Goal: Obtain resource: Download file/media

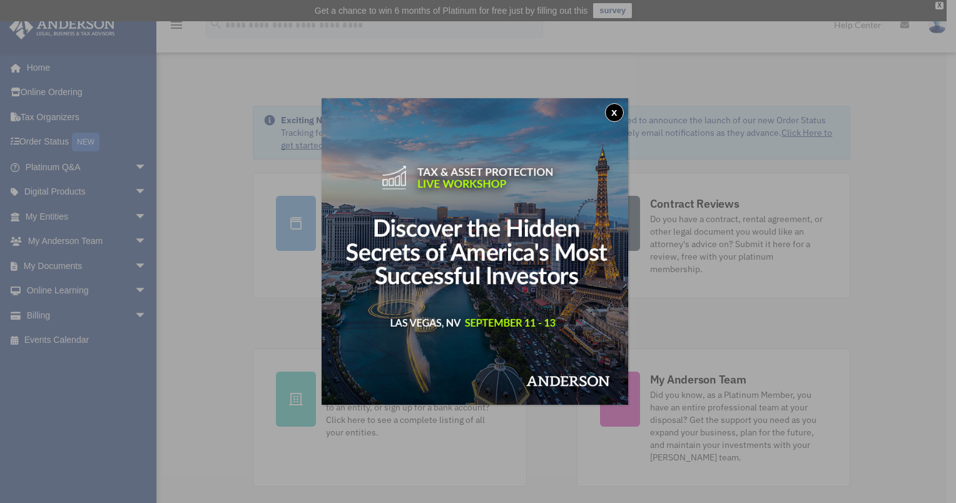
click at [619, 116] on button "x" at bounding box center [614, 112] width 19 height 19
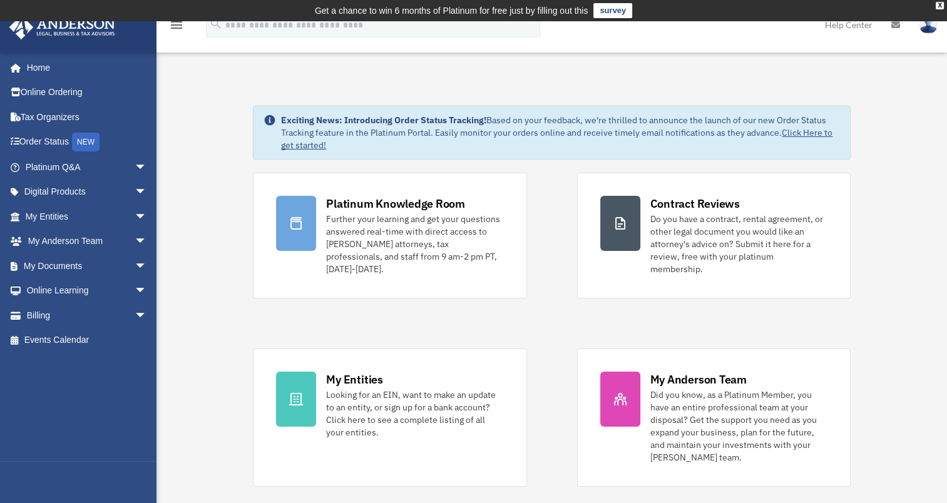
click at [135, 293] on span "arrow_drop_down" at bounding box center [147, 291] width 25 height 26
click at [73, 316] on link "Courses" at bounding box center [92, 315] width 148 height 25
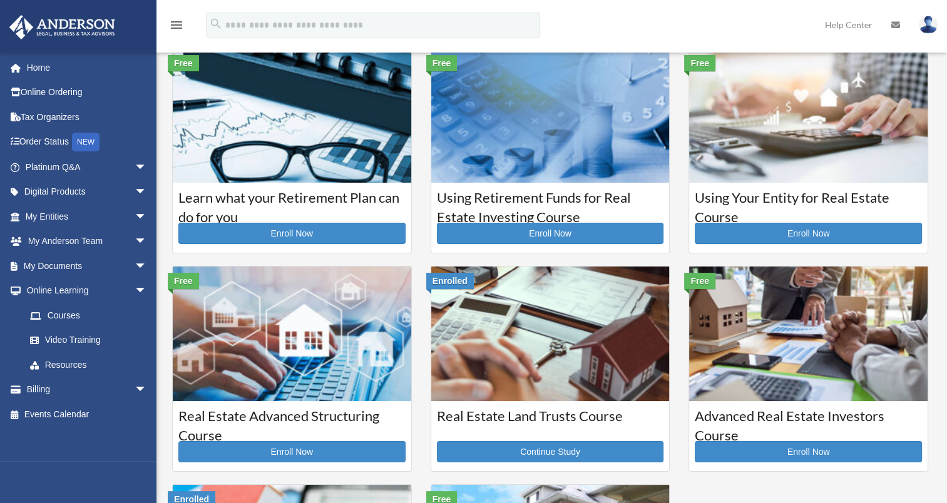
scroll to position [29, 0]
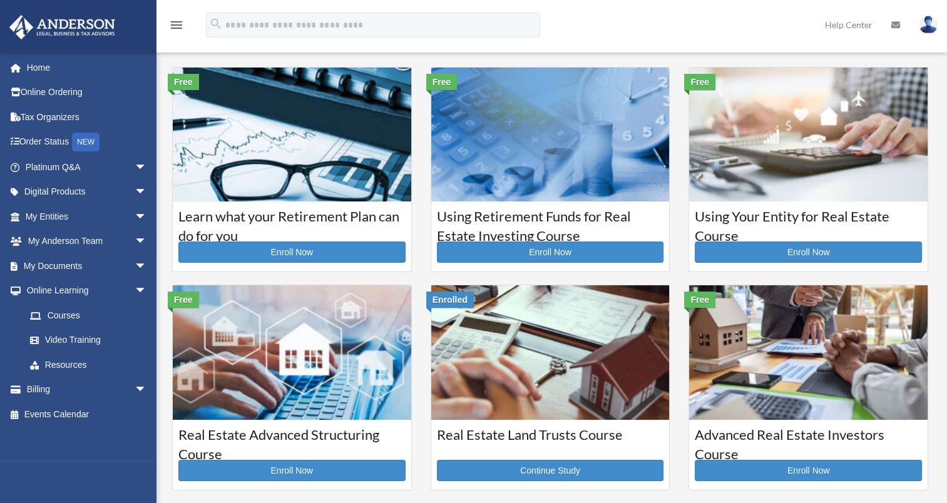
click at [59, 340] on link "Video Training" at bounding box center [92, 340] width 148 height 25
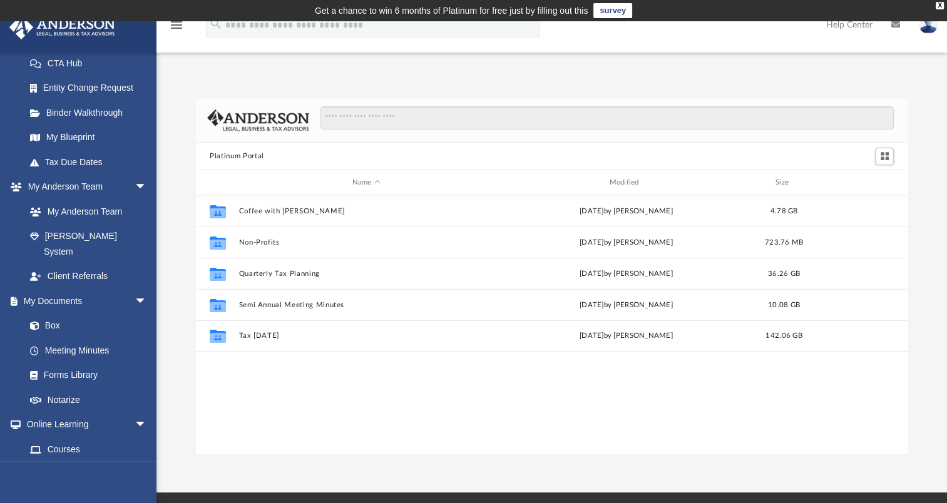
scroll to position [213, 0]
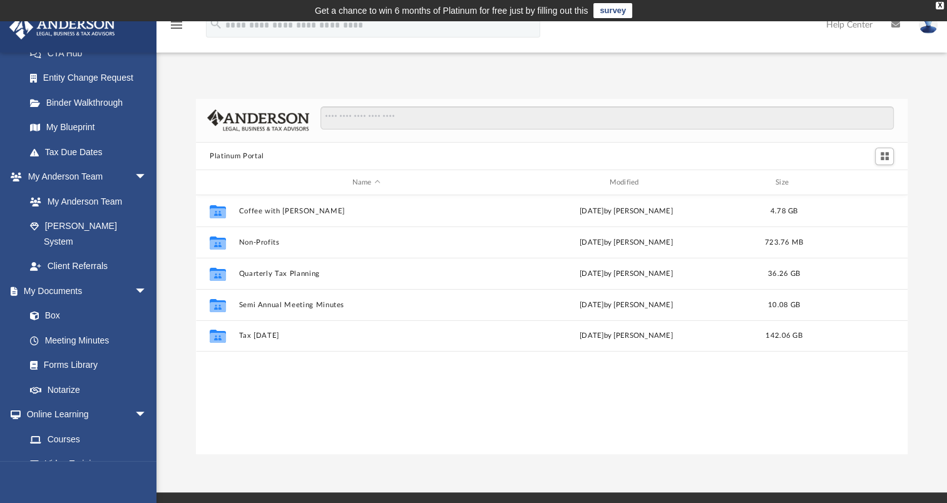
click at [53, 303] on link "Box" at bounding box center [86, 315] width 136 height 25
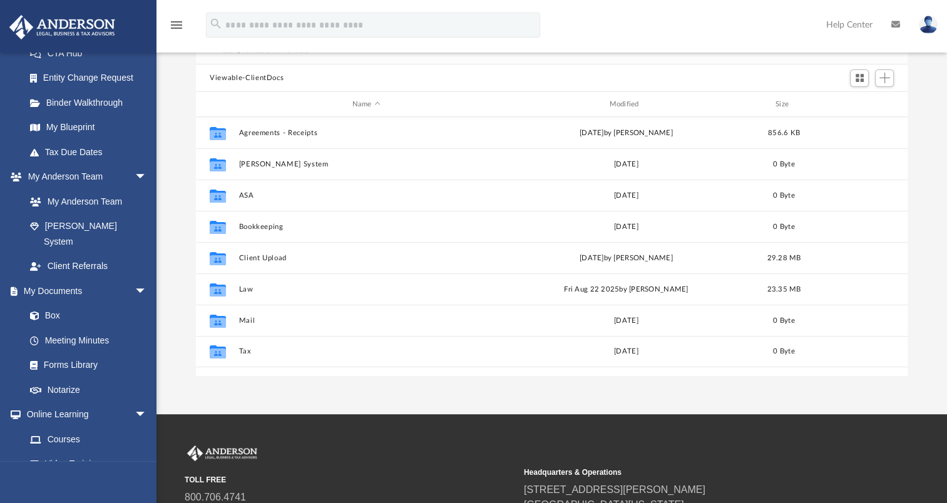
scroll to position [123, 0]
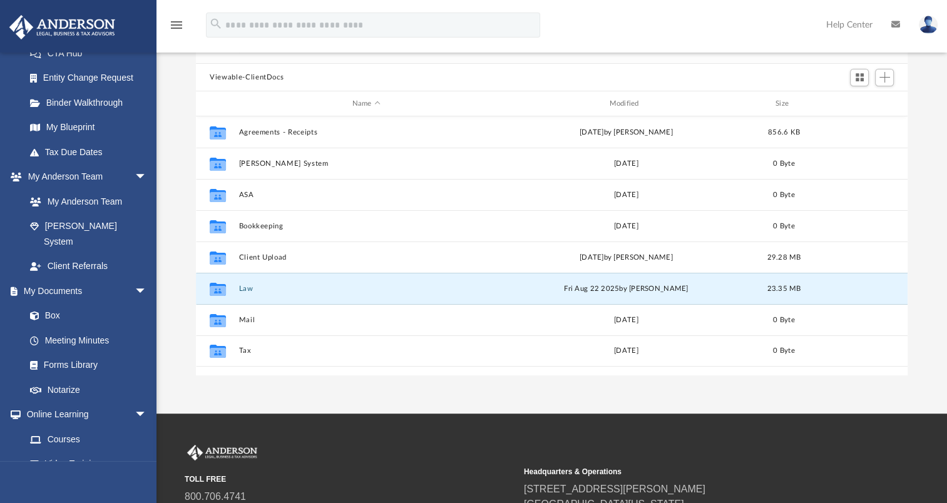
click at [250, 287] on button "Law" at bounding box center [366, 289] width 255 height 8
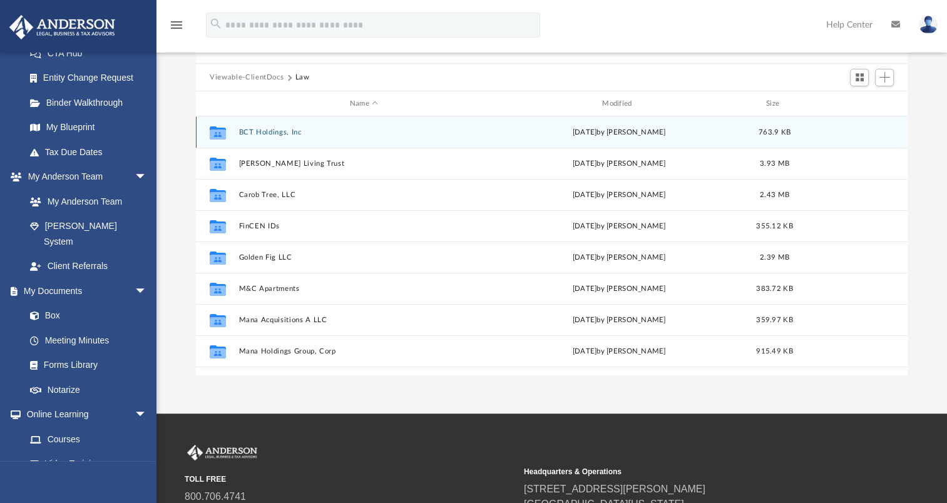
scroll to position [53, 0]
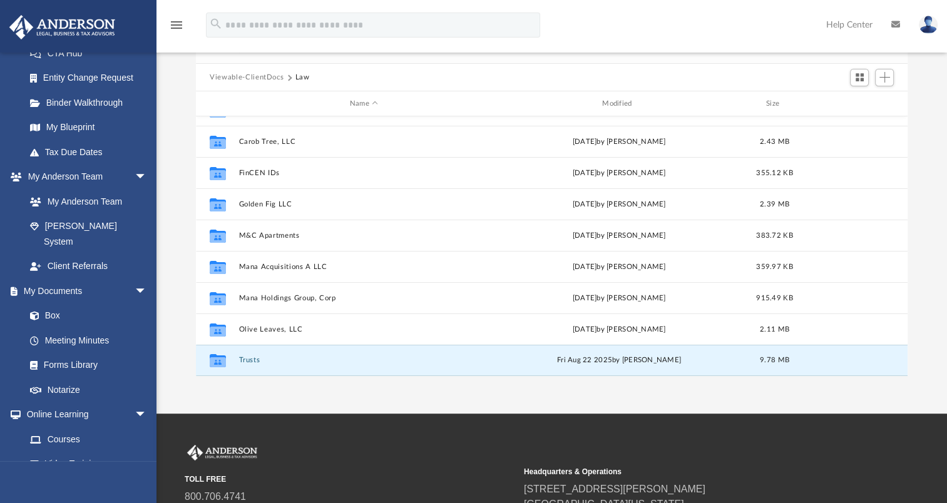
click at [251, 360] on button "Trusts" at bounding box center [364, 360] width 250 height 8
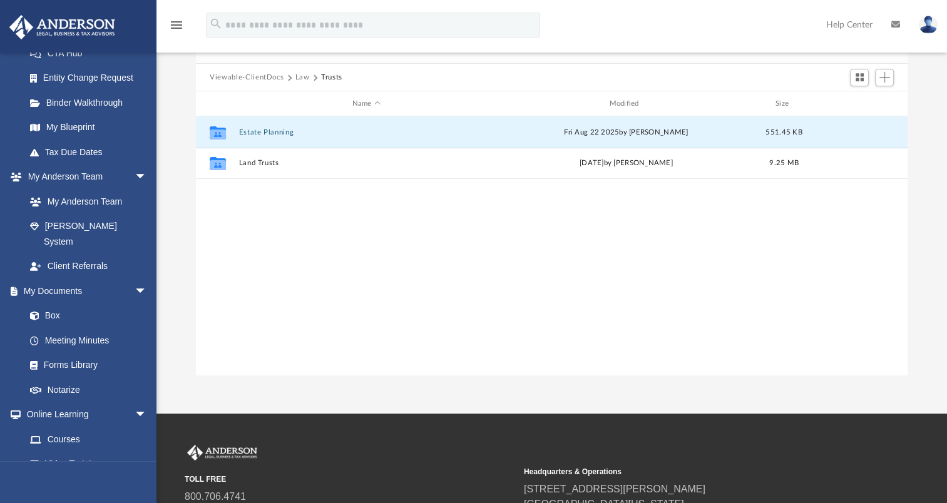
click at [265, 131] on button "Estate Planning" at bounding box center [366, 132] width 255 height 8
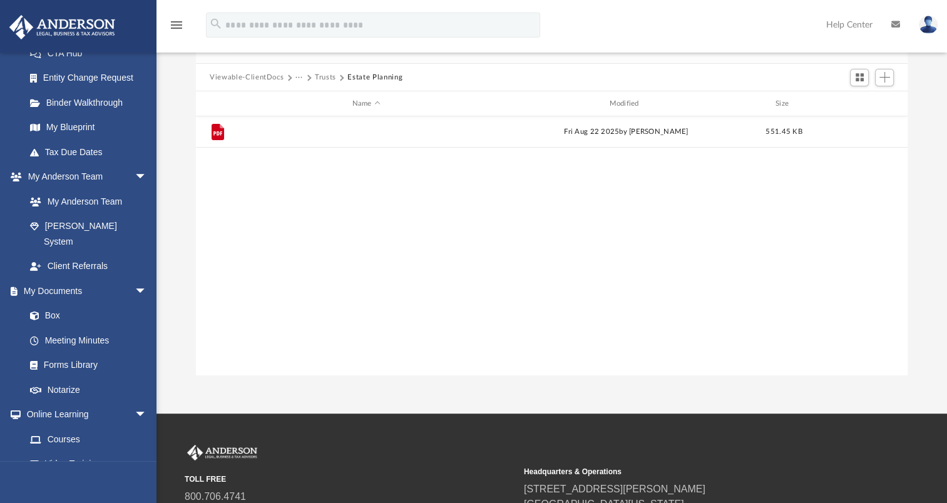
click at [292, 133] on button "Living Trust and Ancillaries_Menendez_Jorge.pdf" at bounding box center [366, 132] width 255 height 8
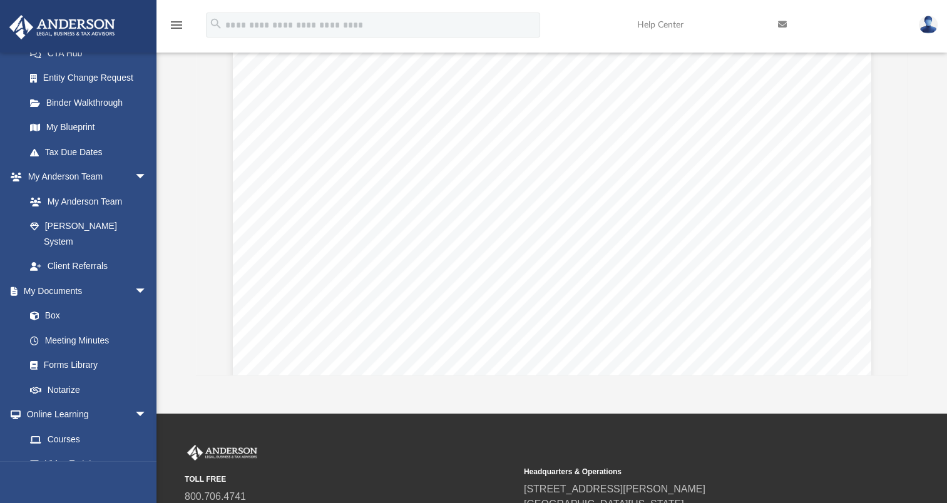
scroll to position [22975, 0]
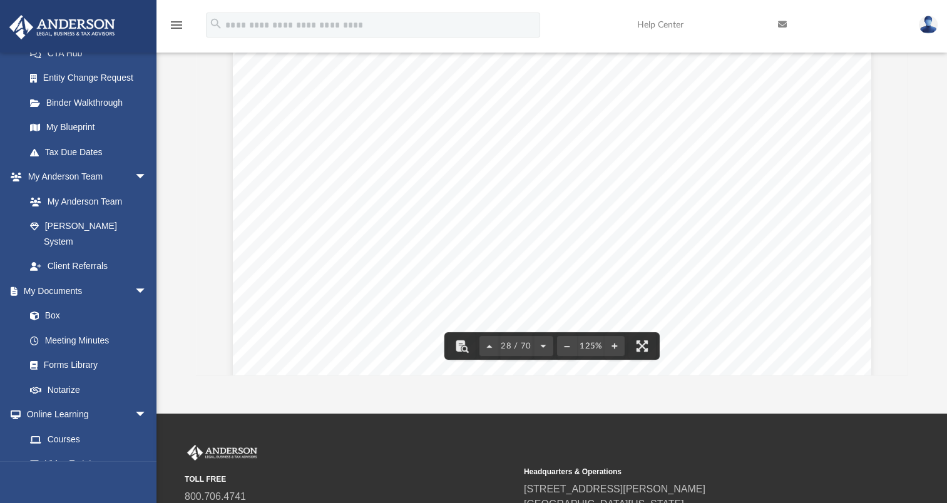
click at [768, 258] on div "Jorge Luis Menendez Living Trust 9 - 1 Article Nine Remote Contingent Distribut…" at bounding box center [552, 304] width 638 height 826
click at [921, 26] on img at bounding box center [927, 25] width 19 height 18
click at [715, 110] on link "Logout" at bounding box center [724, 109] width 125 height 26
